Goal: Task Accomplishment & Management: Use online tool/utility

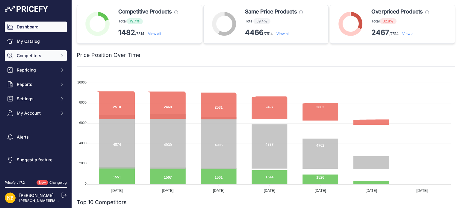
click at [44, 55] on span "Competitors" at bounding box center [36, 56] width 39 height 6
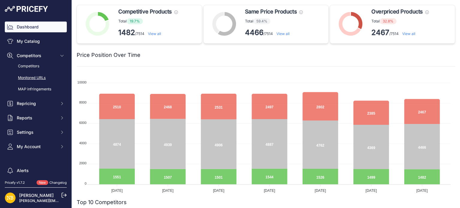
click at [40, 78] on link "Monitored URLs" at bounding box center [36, 78] width 62 height 10
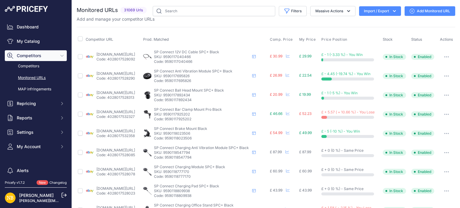
click at [370, 13] on button "Import / Export" at bounding box center [380, 11] width 42 height 10
click at [369, 36] on div "Export" at bounding box center [379, 34] width 48 height 11
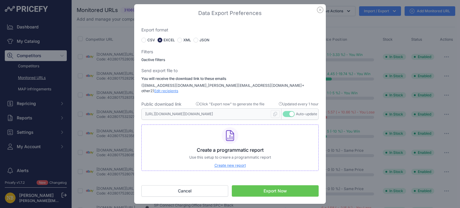
click at [267, 189] on button "Export Now" at bounding box center [275, 190] width 87 height 11
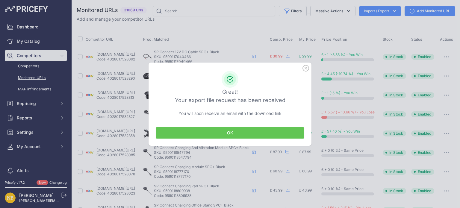
click at [225, 132] on button "OK" at bounding box center [230, 132] width 149 height 11
